Goal: Information Seeking & Learning: Learn about a topic

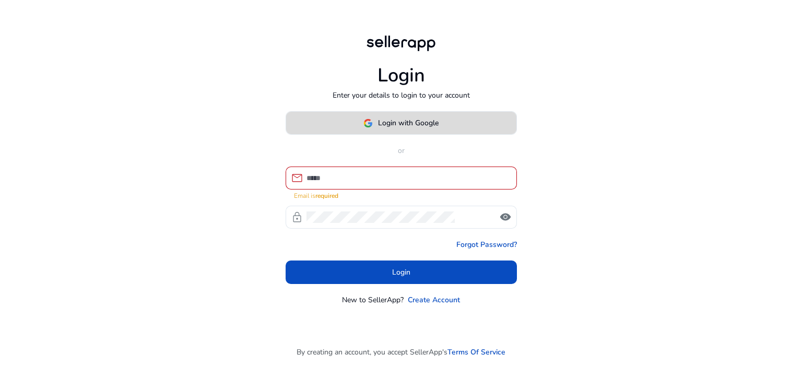
click at [412, 123] on span "Login with Google" at bounding box center [408, 123] width 61 height 11
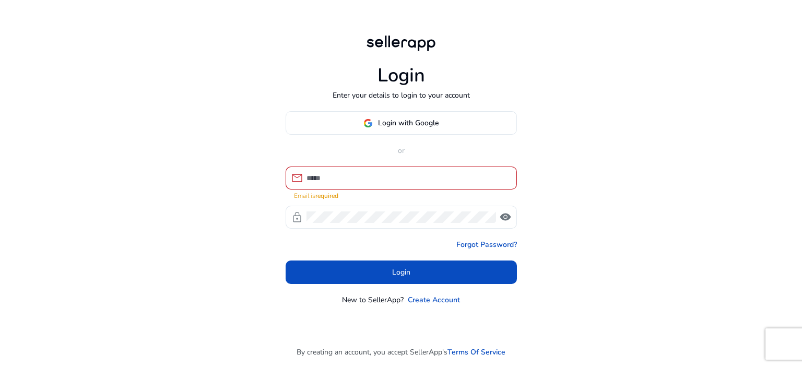
click at [321, 181] on input at bounding box center [408, 177] width 202 height 11
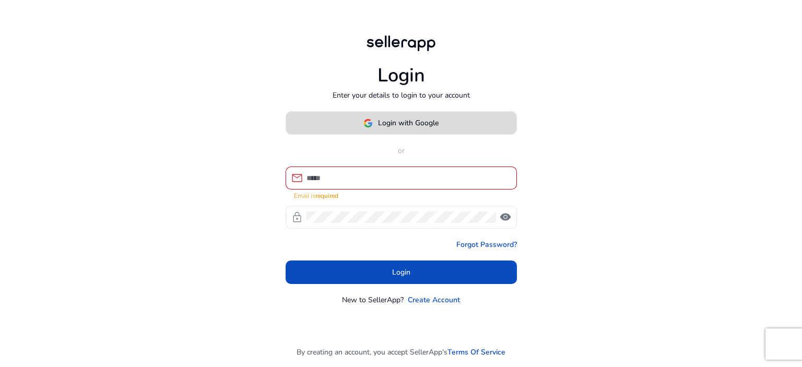
click at [394, 115] on span at bounding box center [401, 123] width 230 height 25
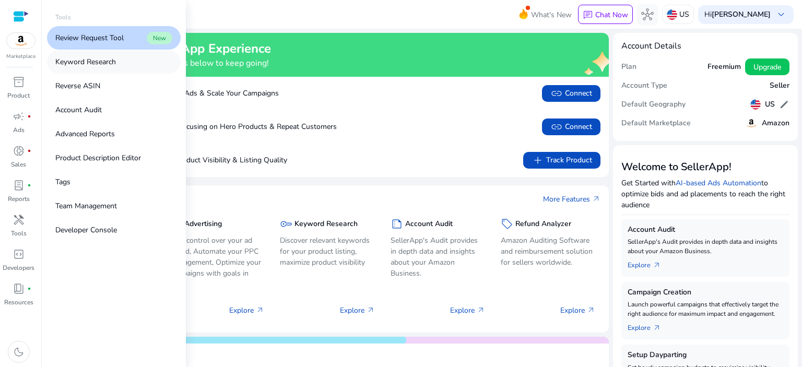
click at [95, 64] on p "Keyword Research" at bounding box center [85, 61] width 61 height 11
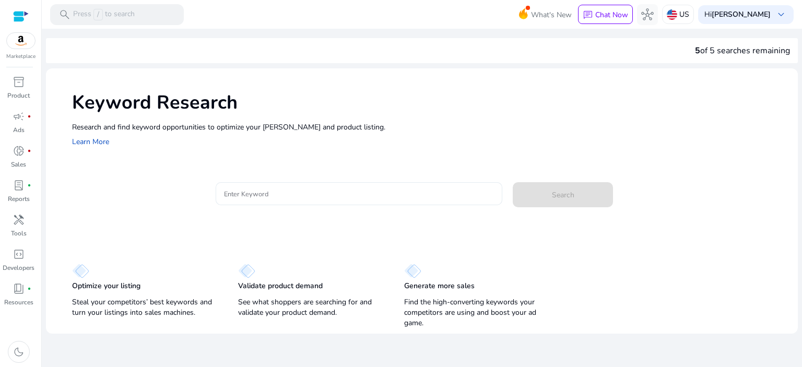
click at [319, 191] on input "Enter Keyword" at bounding box center [359, 193] width 271 height 11
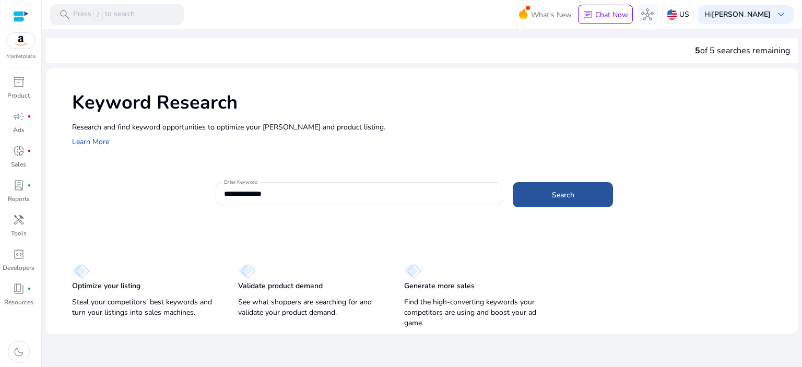
click at [550, 192] on span at bounding box center [563, 194] width 100 height 25
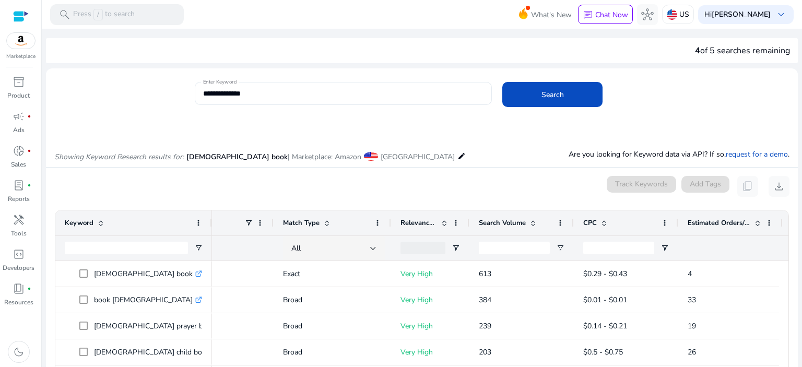
click at [277, 89] on input "**********" at bounding box center [343, 93] width 281 height 11
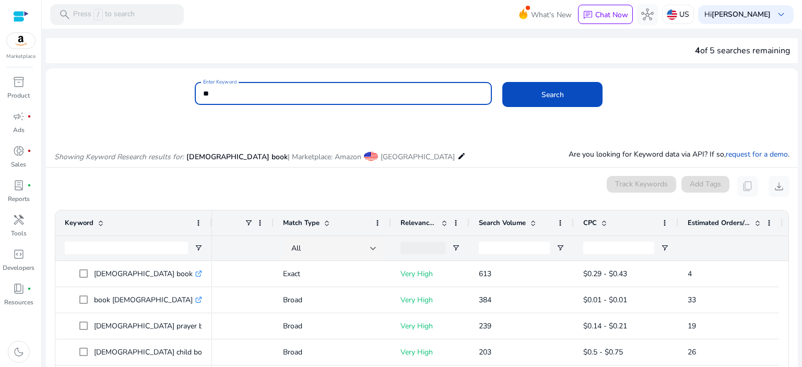
type input "*"
click at [502, 82] on button "Search" at bounding box center [552, 94] width 100 height 25
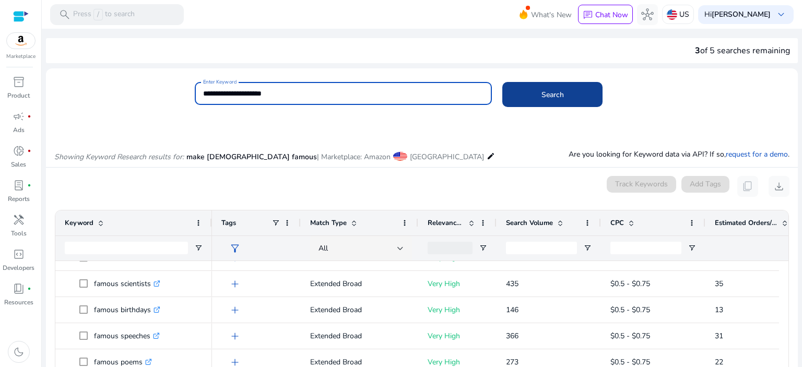
click at [543, 87] on span at bounding box center [552, 94] width 100 height 25
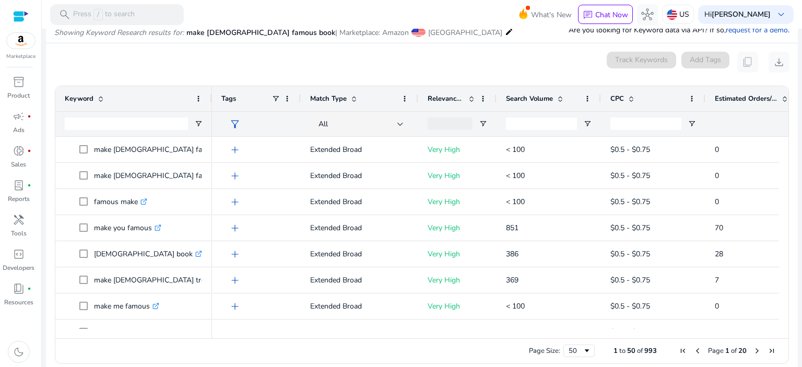
drag, startPoint x: 785, startPoint y: 145, endPoint x: 785, endPoint y: 154, distance: 9.4
click at [785, 154] on ag-grid-angular "1 to 50 of 993. Page 1 of 20 Drag here to set row groups Drag here to set colum…" at bounding box center [421, 224] width 751 height 289
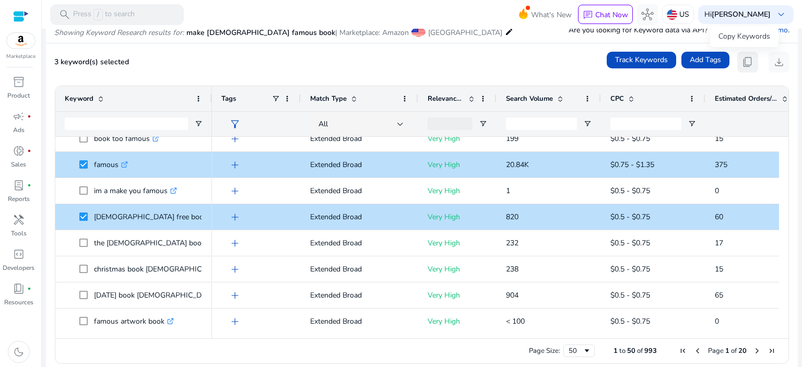
click at [746, 59] on span "content_copy" at bounding box center [748, 62] width 13 height 13
click at [744, 62] on span "content_copy" at bounding box center [748, 62] width 13 height 13
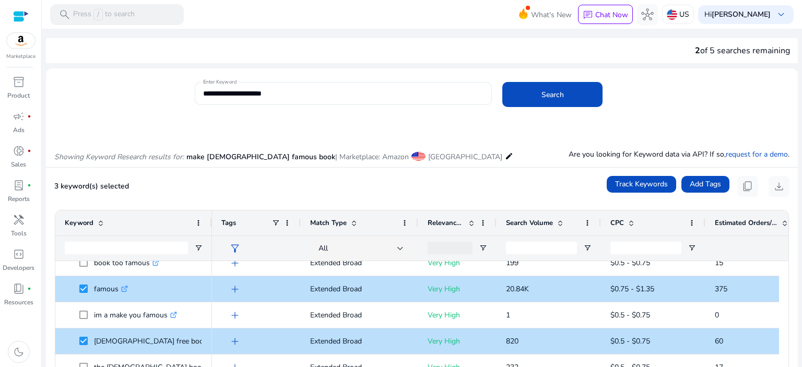
click at [285, 89] on input "**********" at bounding box center [343, 93] width 281 height 11
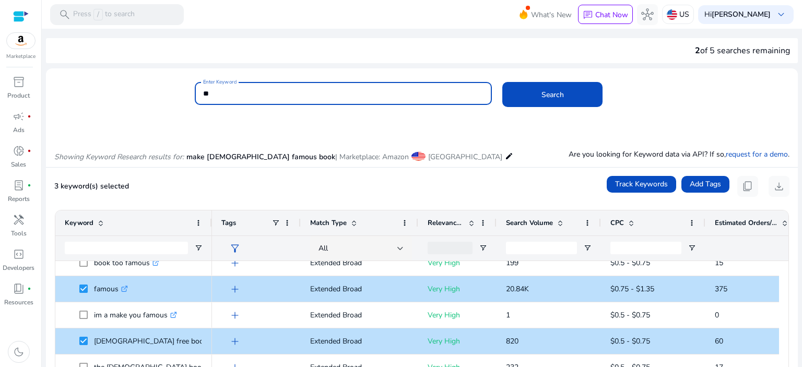
type input "*"
type input "********"
click at [573, 86] on span at bounding box center [552, 94] width 100 height 25
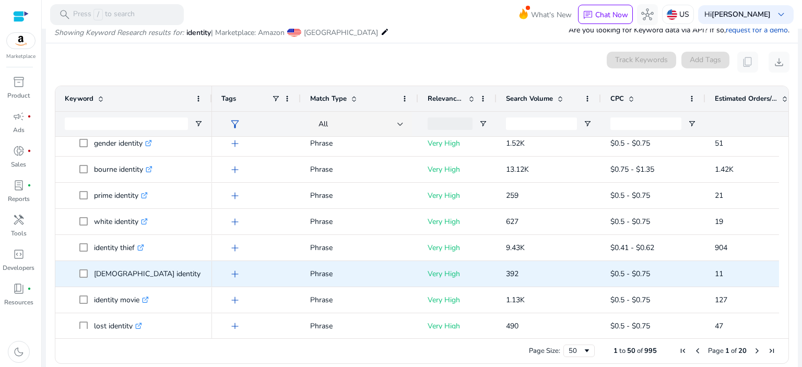
scroll to position [38, 0]
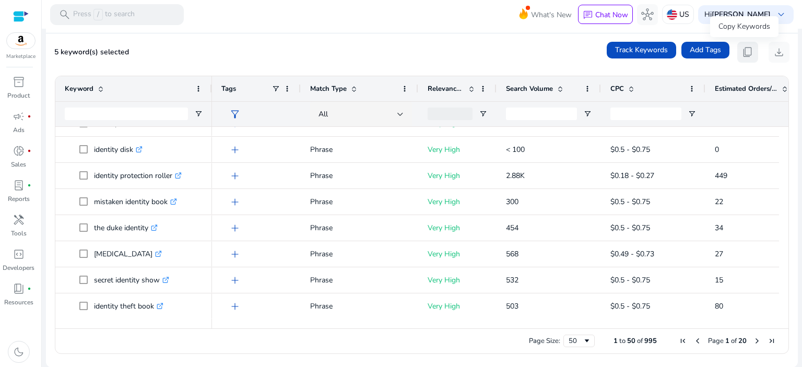
click at [742, 50] on span "content_copy" at bounding box center [748, 52] width 13 height 13
click at [744, 51] on span "content_copy" at bounding box center [748, 52] width 13 height 13
